Goal: Task Accomplishment & Management: Manage account settings

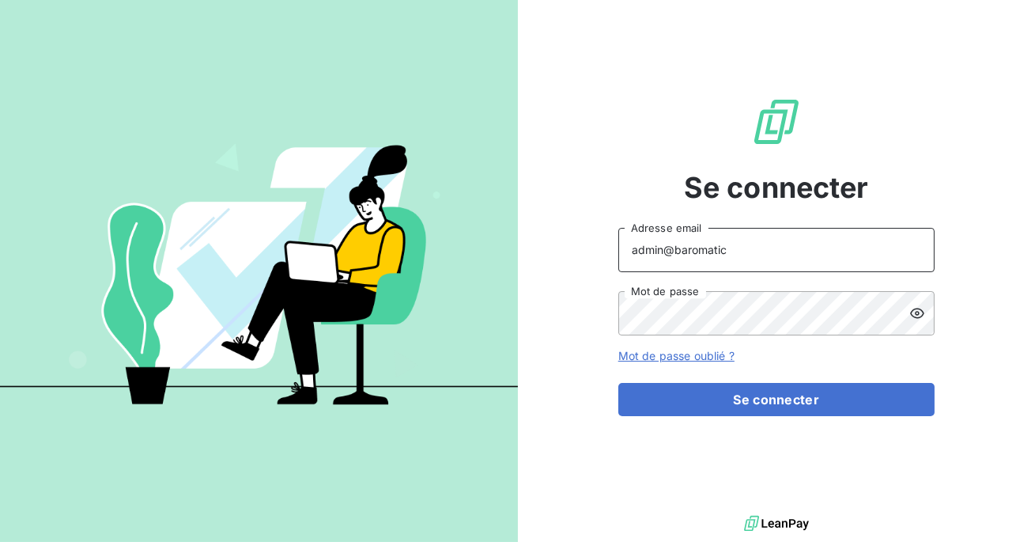
click at [732, 248] on input "admin@baromatic" at bounding box center [776, 250] width 316 height 44
type input "admin@ecodia"
click at [618, 383] on button "Se connecter" at bounding box center [776, 399] width 316 height 33
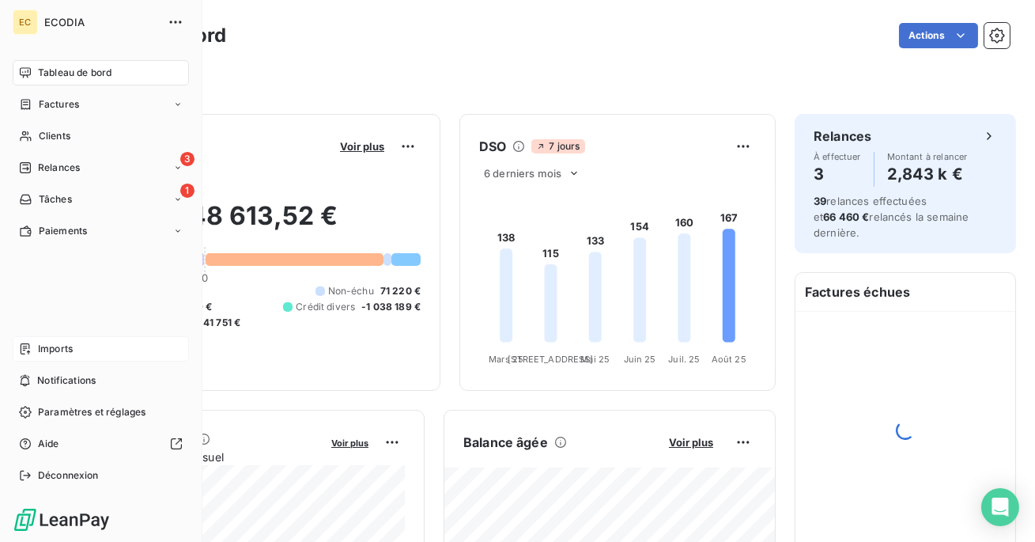
click at [53, 353] on span "Imports" at bounding box center [55, 349] width 35 height 14
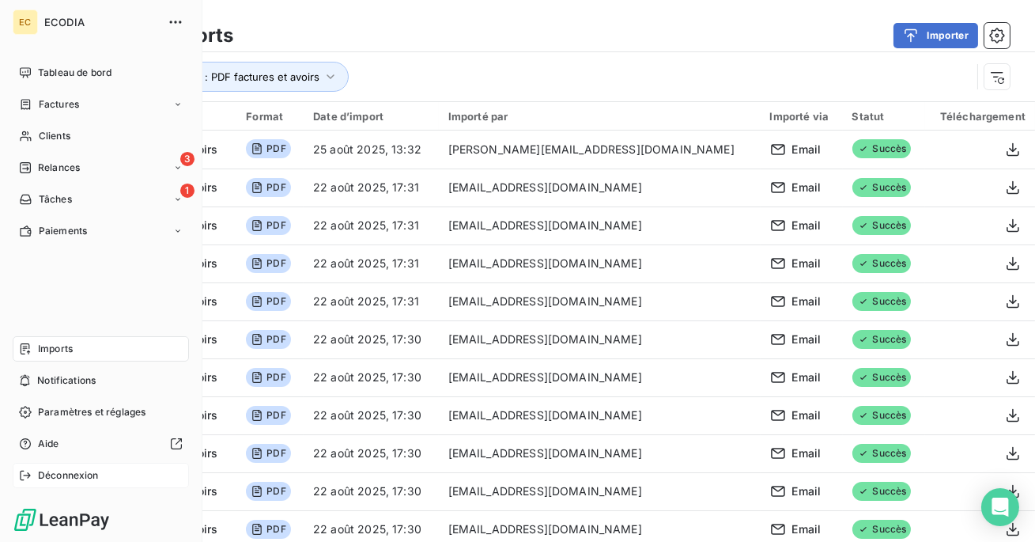
click at [58, 475] on span "Déconnexion" at bounding box center [68, 475] width 61 height 14
